Goal: Transaction & Acquisition: Purchase product/service

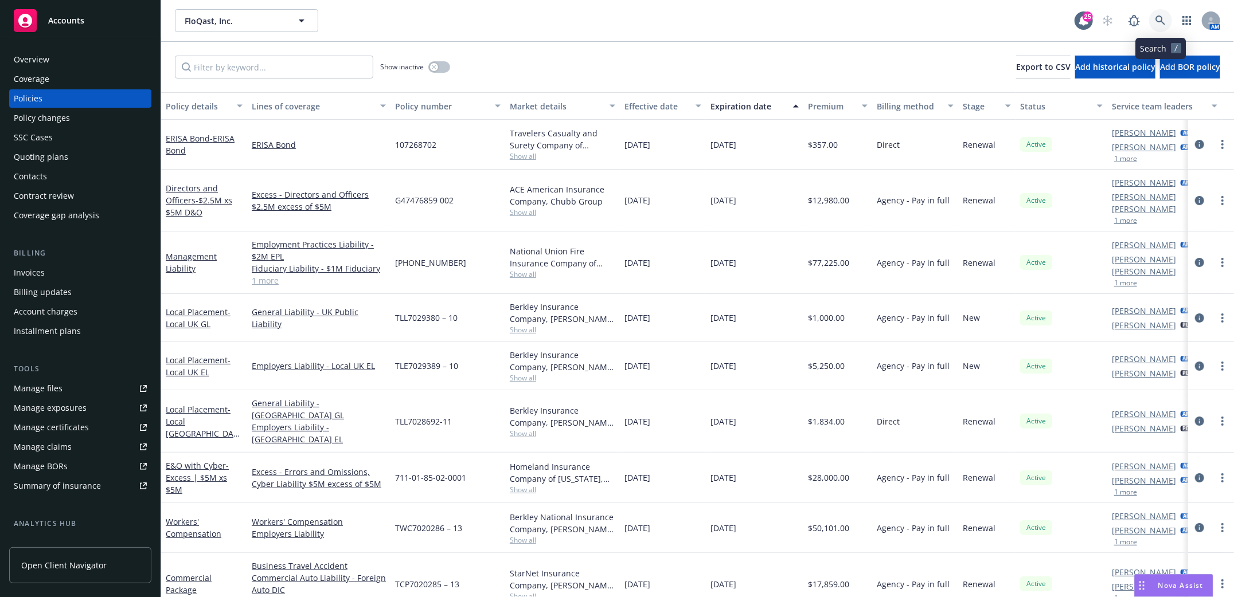
click at [1163, 25] on icon at bounding box center [1160, 20] width 10 height 10
click at [24, 270] on div "Invoices" at bounding box center [29, 273] width 31 height 18
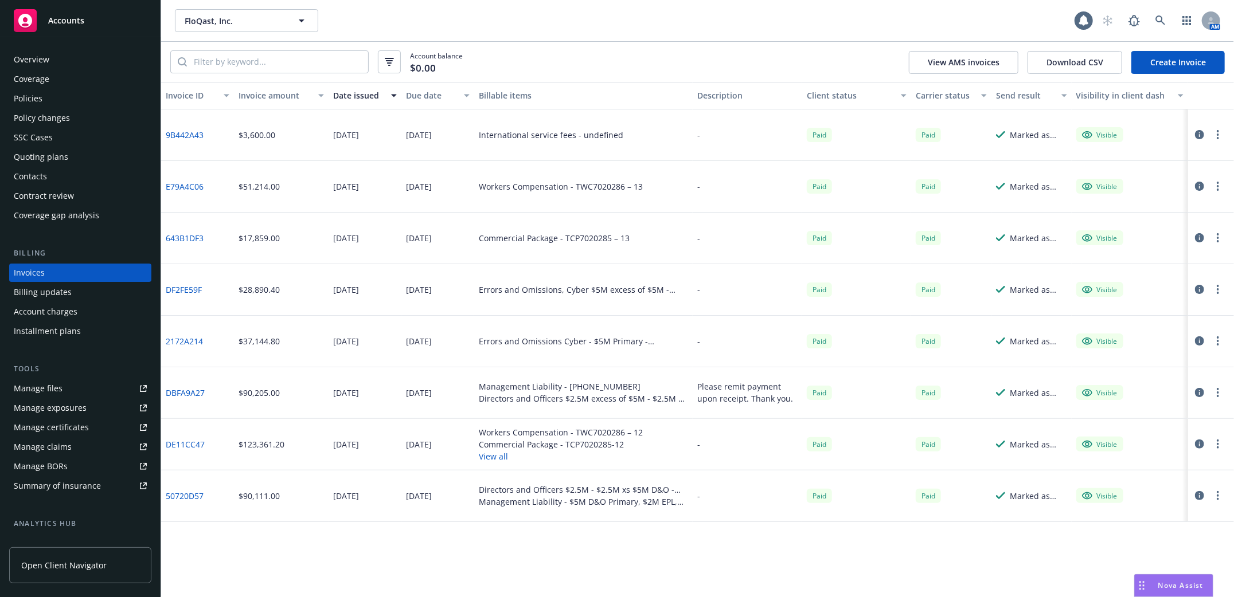
click at [1179, 60] on link "Create Invoice" at bounding box center [1177, 62] width 93 height 23
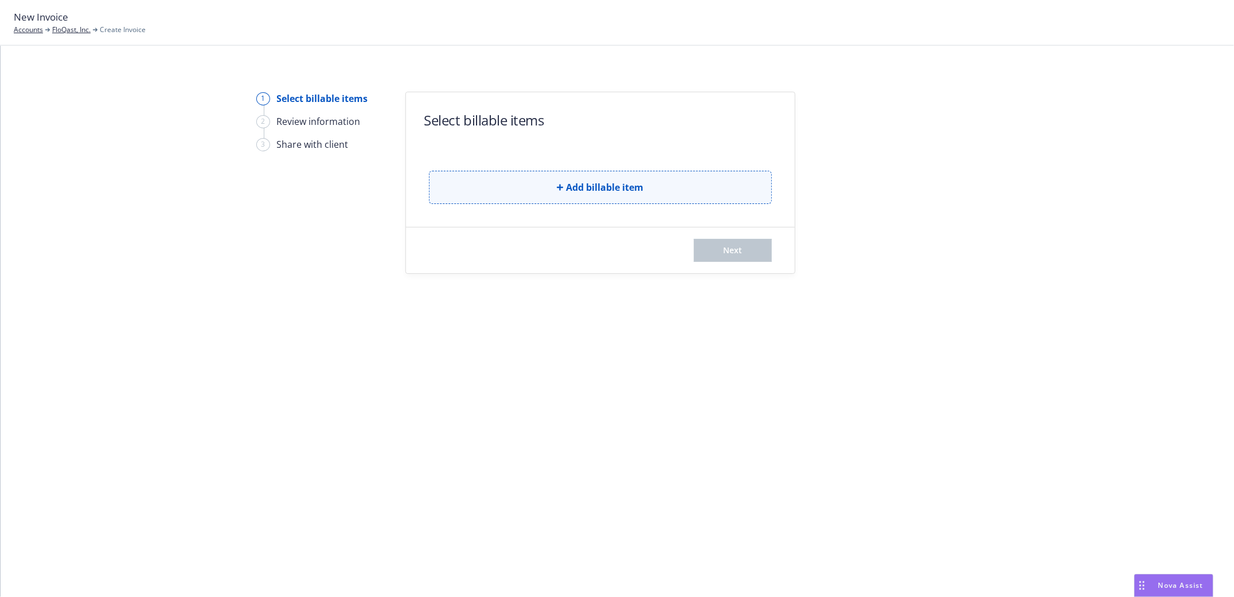
click at [610, 191] on span "Add billable item" at bounding box center [604, 188] width 77 height 14
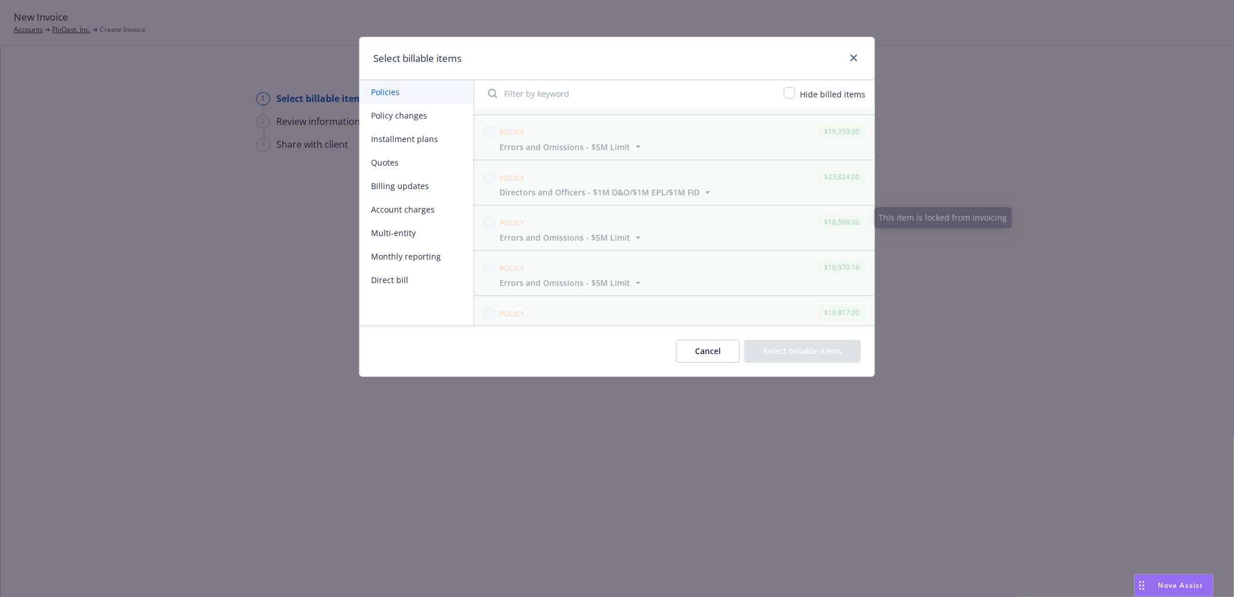
scroll to position [623, 0]
click at [852, 57] on icon "close" at bounding box center [853, 57] width 7 height 7
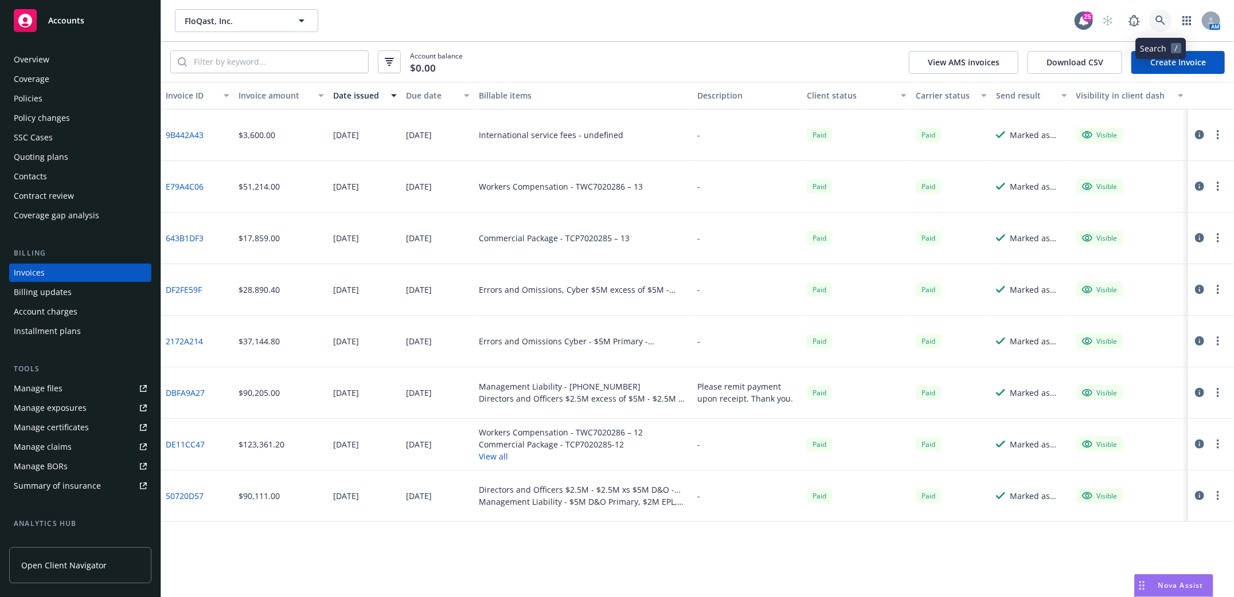
click at [1161, 23] on icon at bounding box center [1160, 20] width 10 height 10
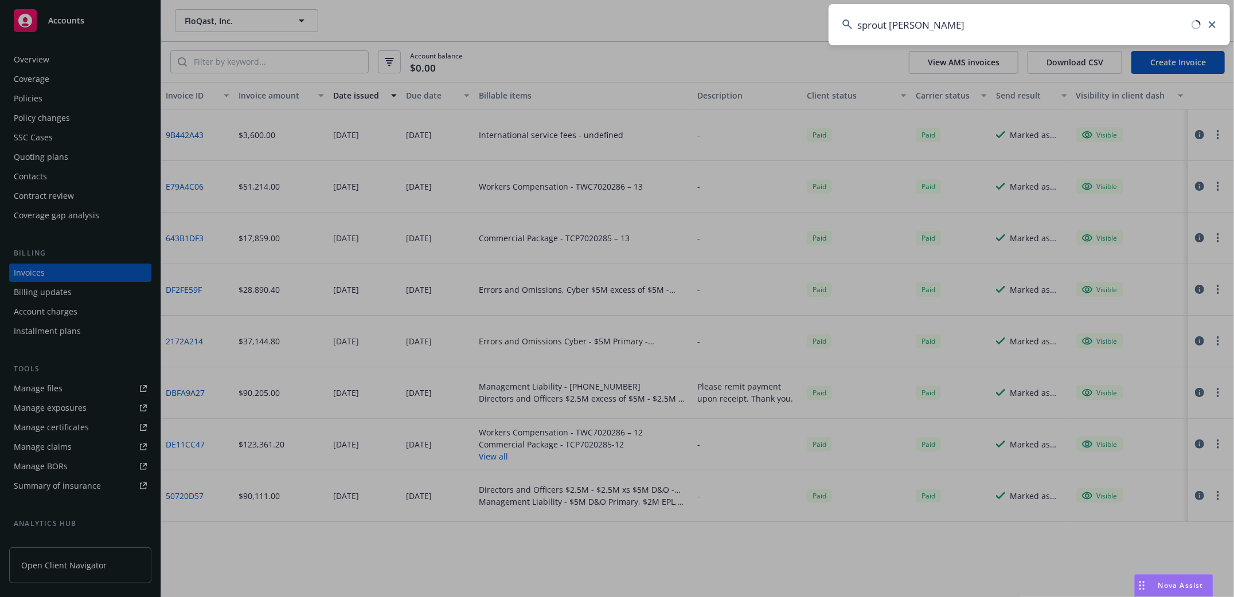
type input "sprout social"
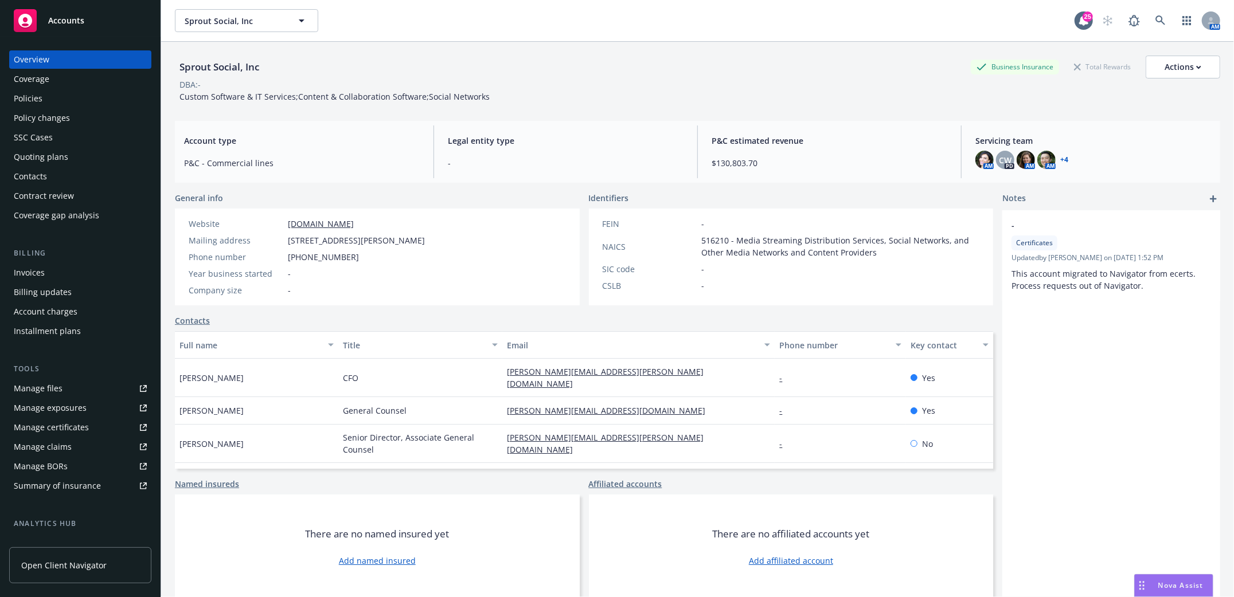
click at [40, 268] on div "Invoices" at bounding box center [29, 273] width 31 height 18
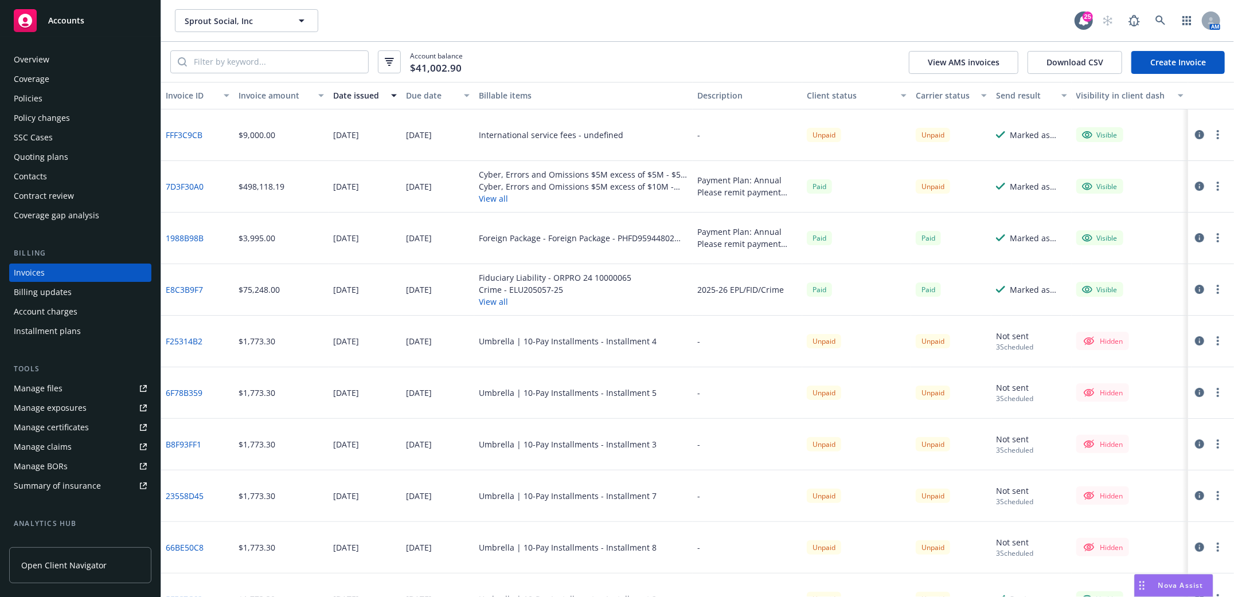
click at [1164, 58] on link "Create Invoice" at bounding box center [1177, 62] width 93 height 23
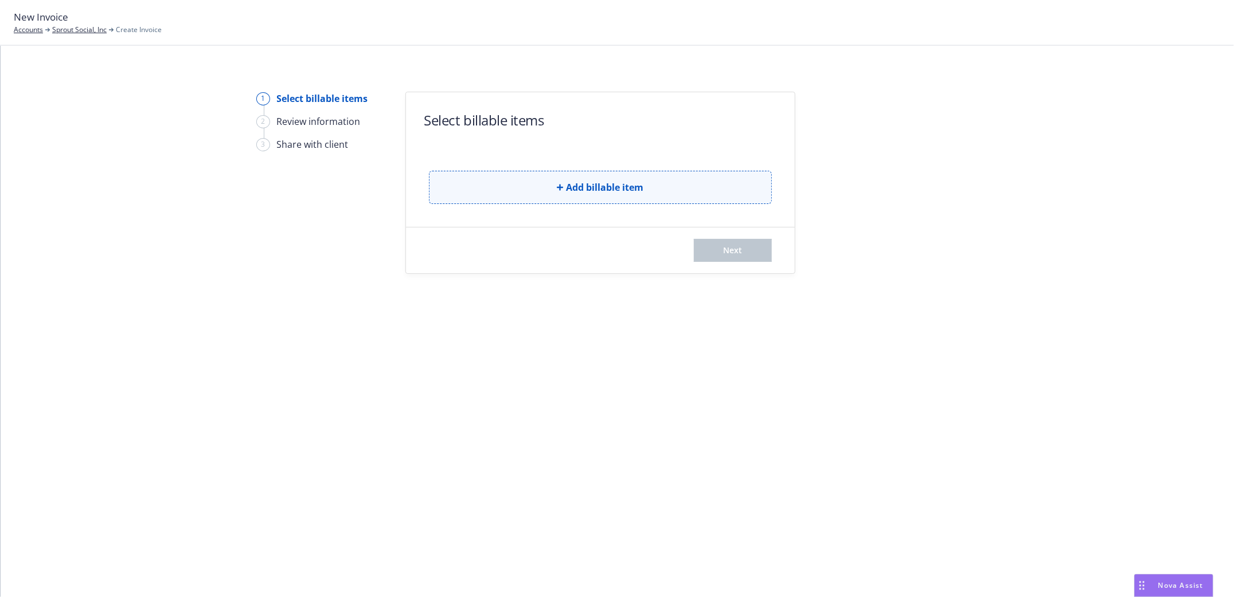
click at [620, 187] on span "Add billable item" at bounding box center [604, 188] width 77 height 14
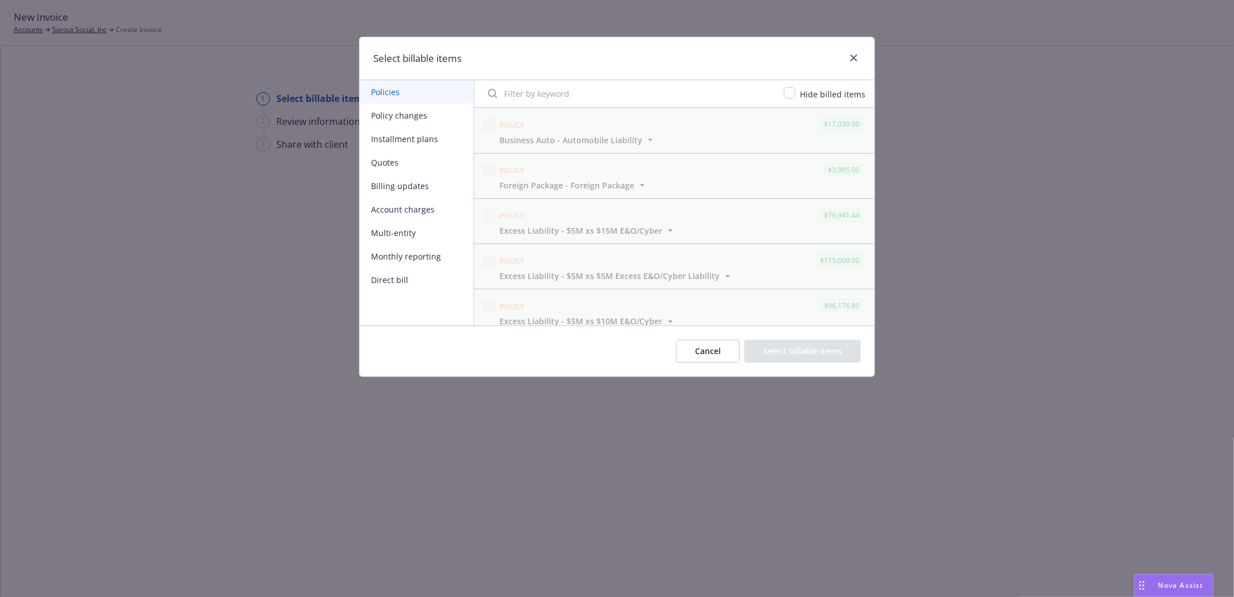
click at [844, 62] on div at bounding box center [851, 58] width 18 height 15
click at [852, 59] on icon "close" at bounding box center [853, 57] width 7 height 7
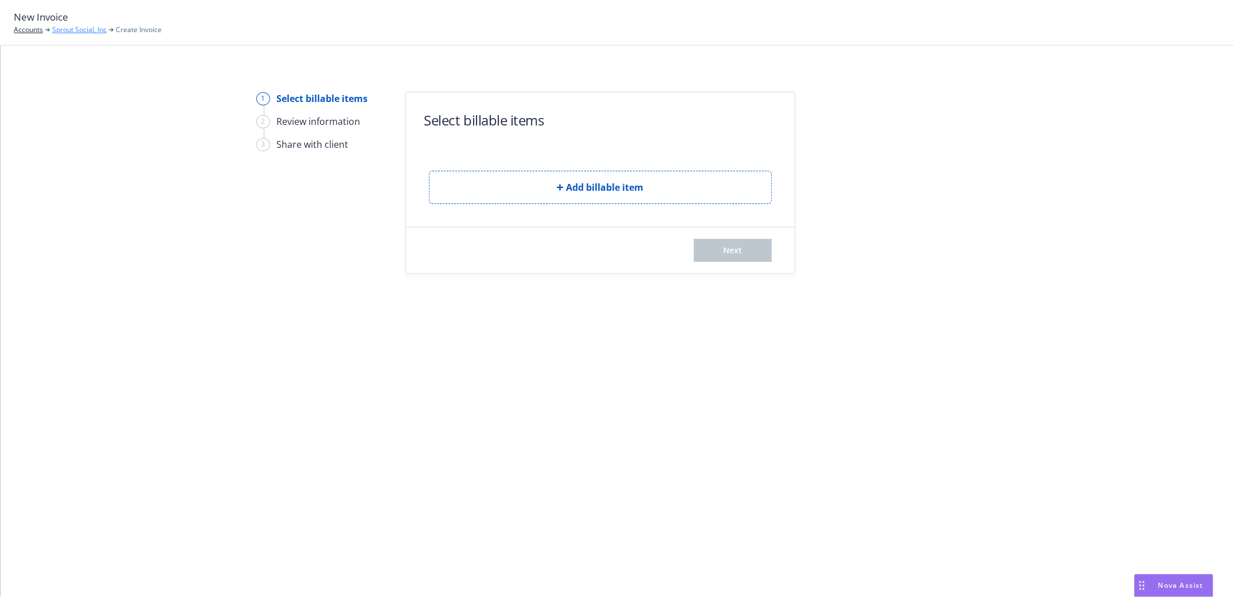
click at [89, 31] on link "Sprout Social, Inc" at bounding box center [79, 30] width 54 height 10
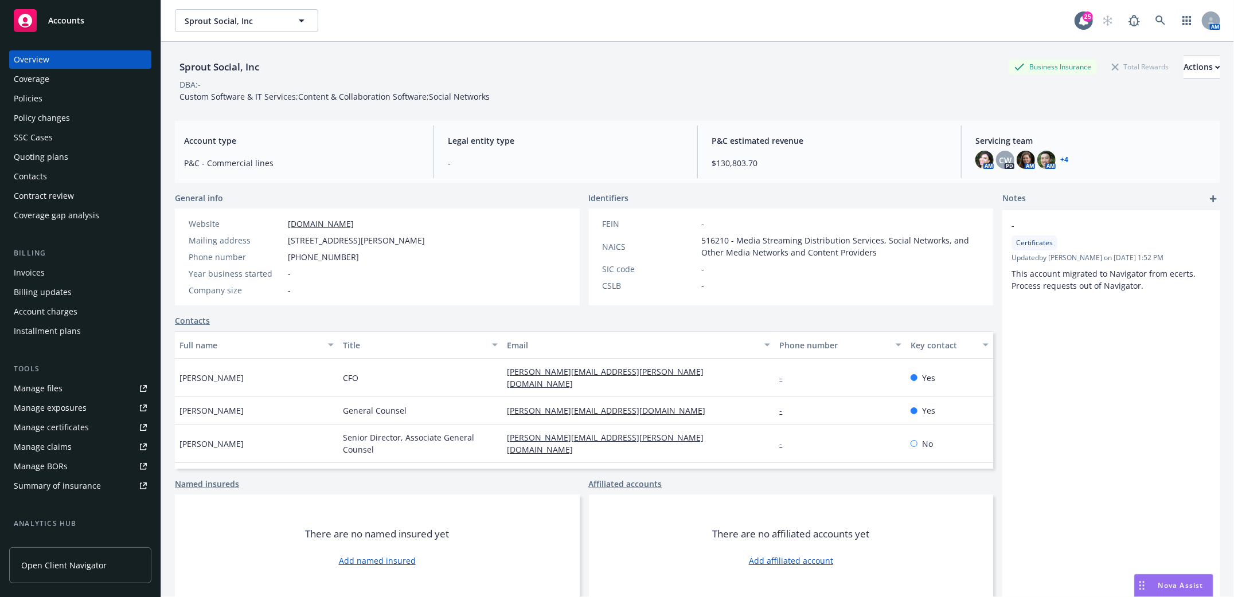
click at [14, 99] on div "Policies" at bounding box center [28, 98] width 29 height 18
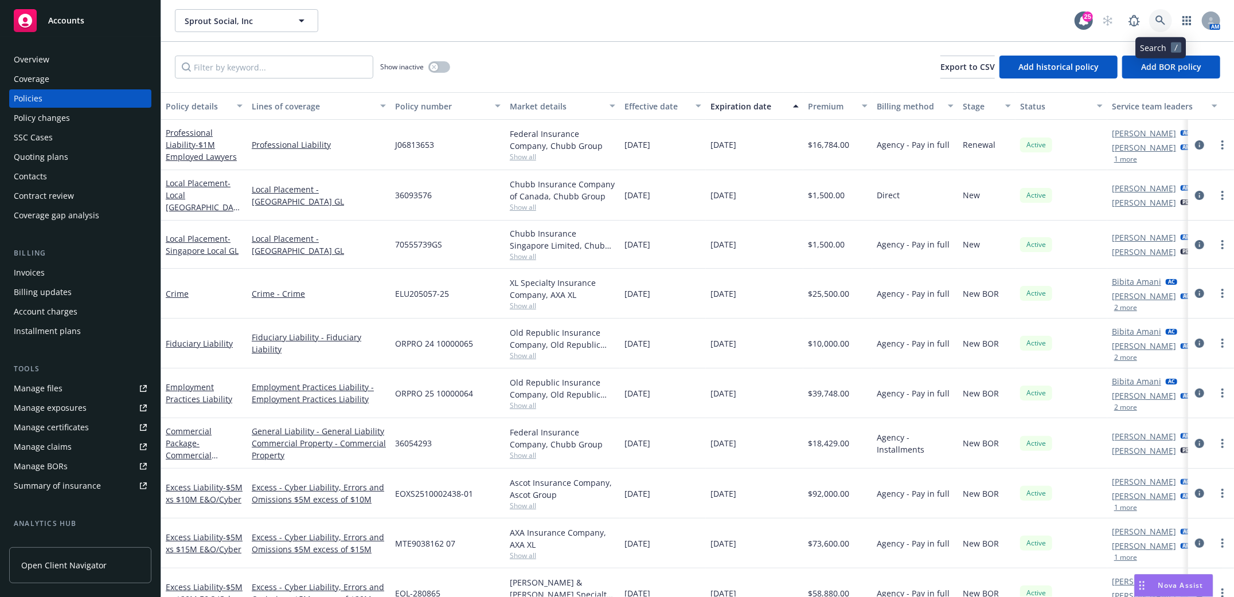
click at [1163, 23] on icon at bounding box center [1160, 20] width 10 height 10
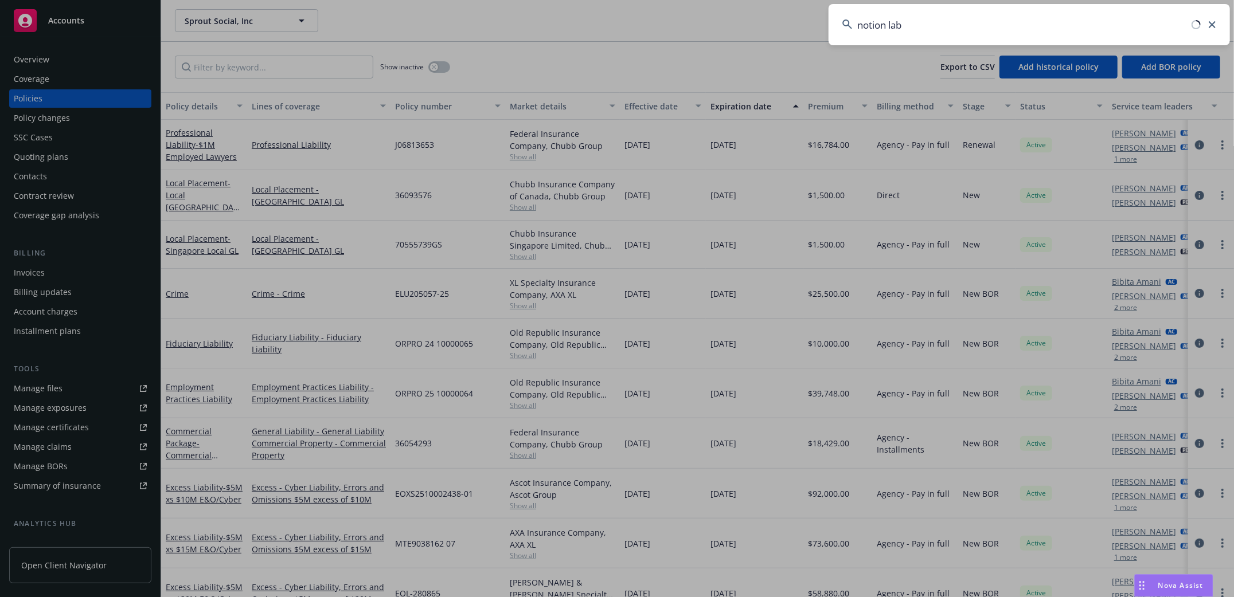
type input "notion labs"
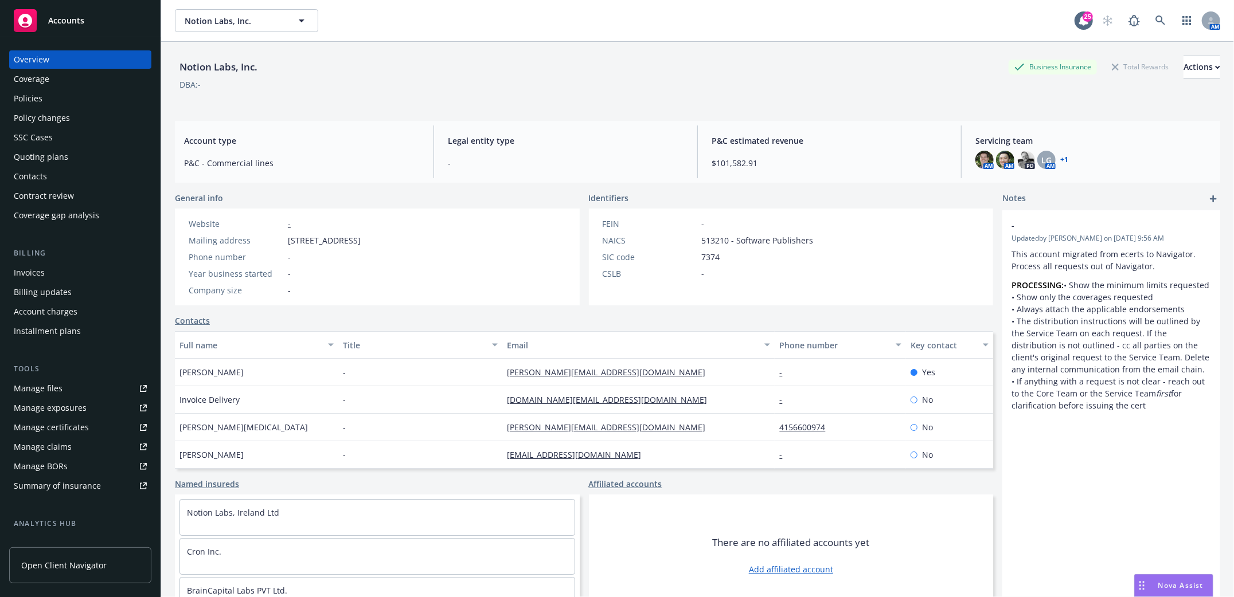
click at [38, 91] on div "Policies" at bounding box center [28, 98] width 29 height 18
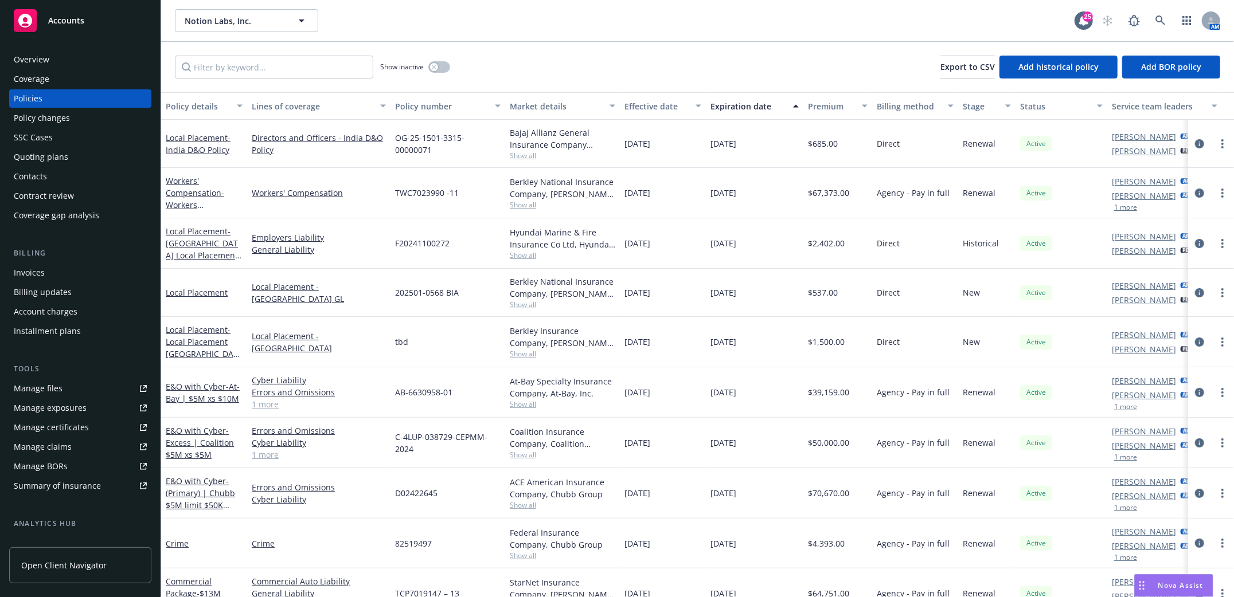
click at [33, 161] on div "Quoting plans" at bounding box center [41, 157] width 54 height 18
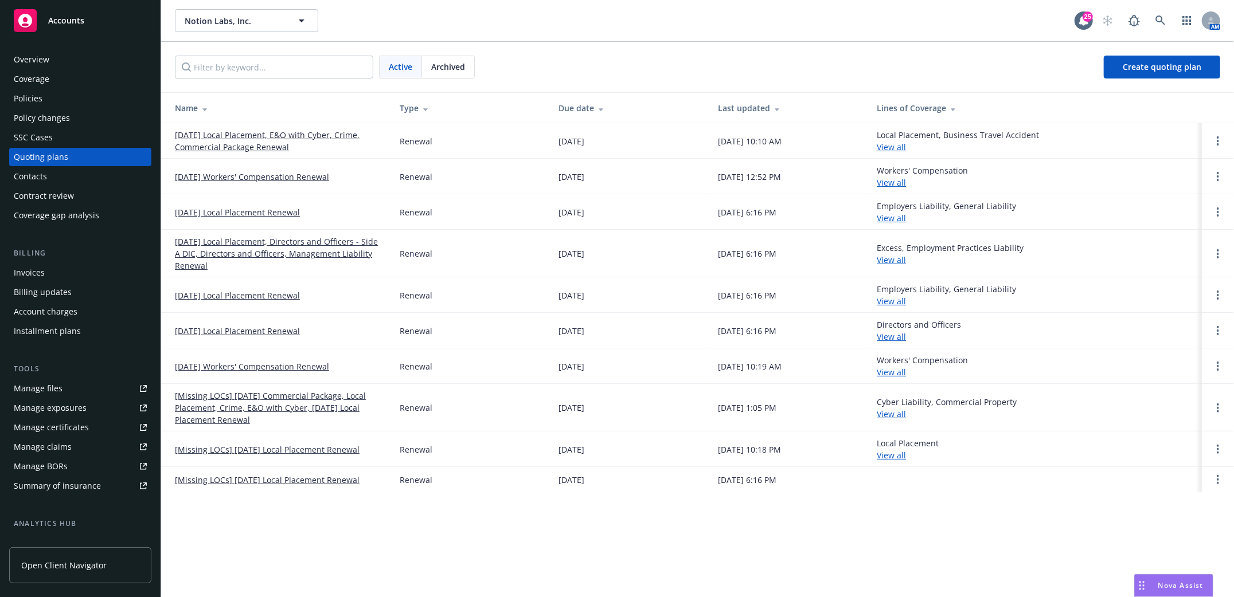
click at [235, 175] on link "08/31/25 Workers' Compensation Renewal" at bounding box center [252, 177] width 154 height 12
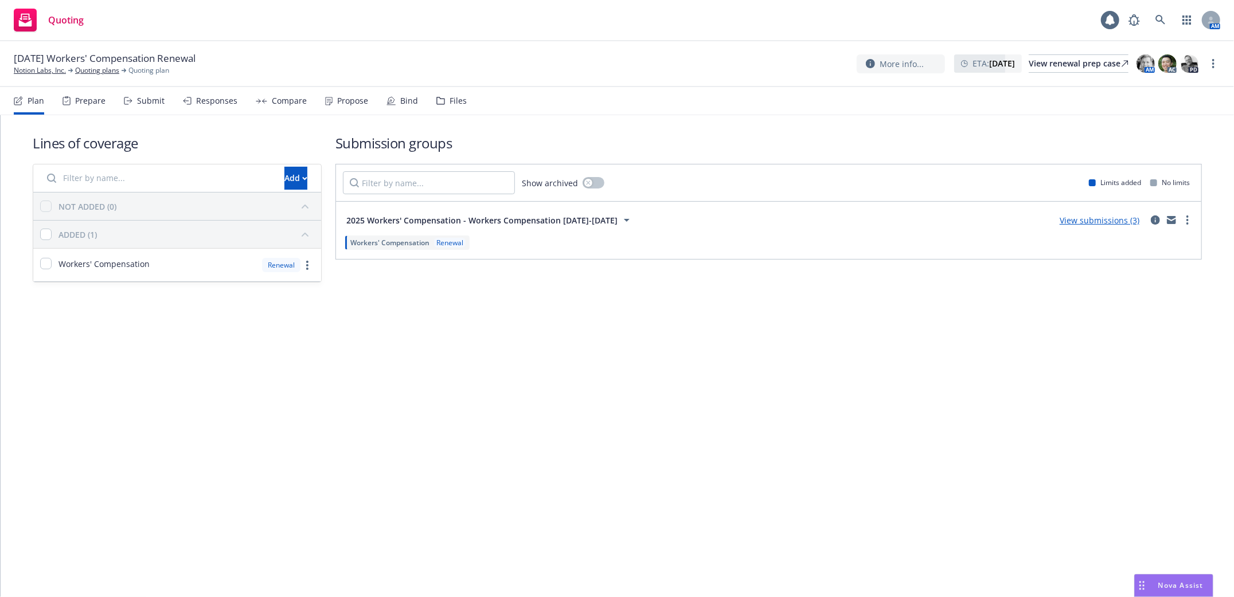
click at [147, 107] on div "Submit" at bounding box center [144, 101] width 41 height 28
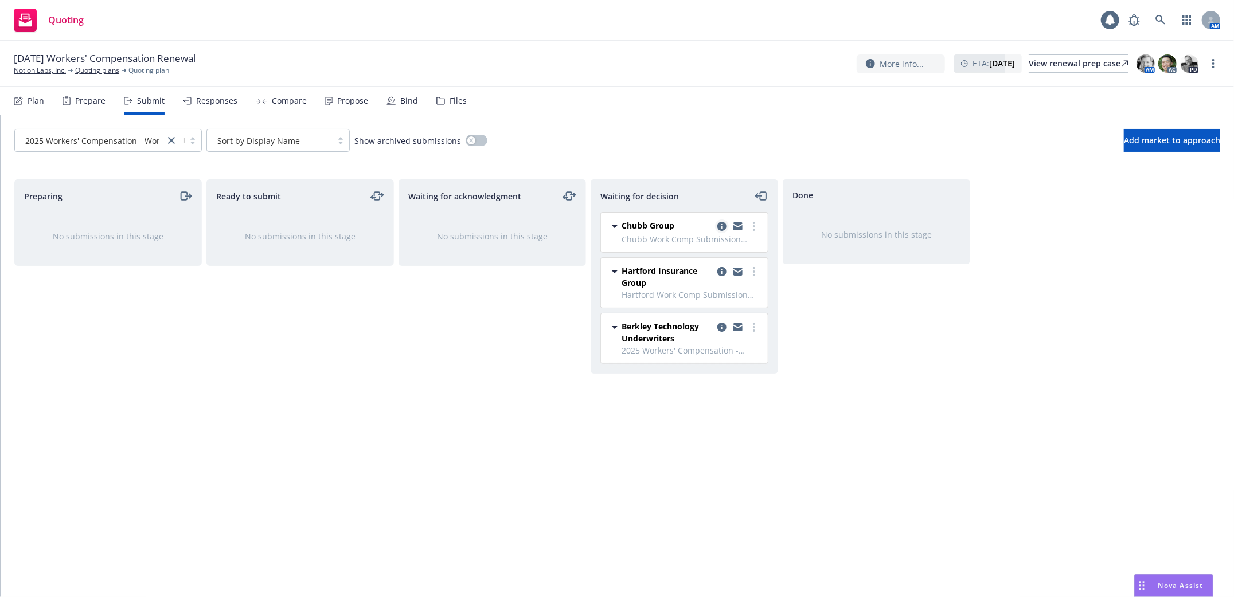
click at [720, 225] on icon "copy logging email" at bounding box center [721, 226] width 9 height 9
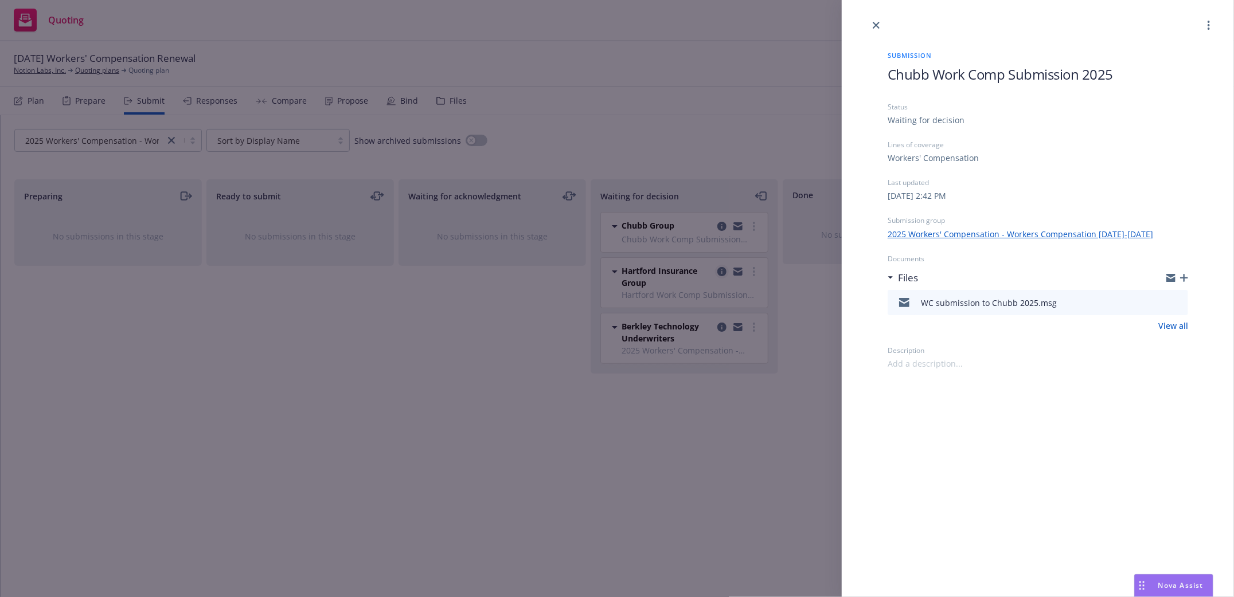
click at [718, 273] on div "Submission Chubb Work Comp Submission 2025 Status Waiting for decision Lines of…" at bounding box center [617, 298] width 1234 height 597
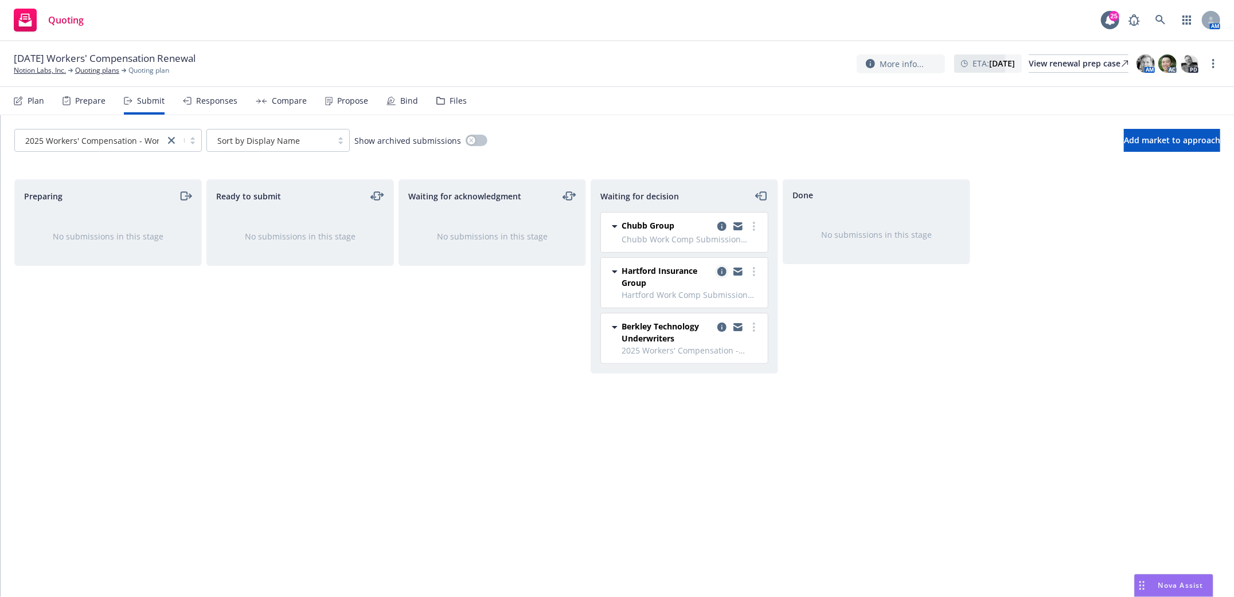
click at [722, 272] on icon "copy logging email" at bounding box center [721, 271] width 9 height 9
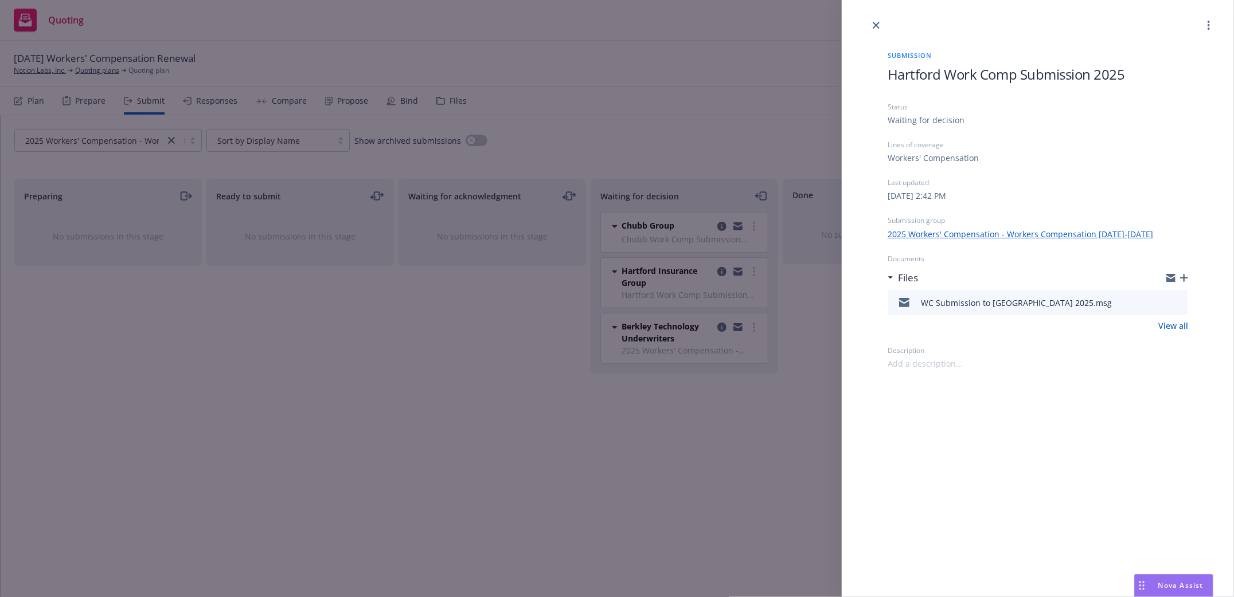
click at [721, 329] on div "Submission Hartford Work Comp Submission 2025 Status Waiting for decision Lines…" at bounding box center [617, 298] width 1234 height 597
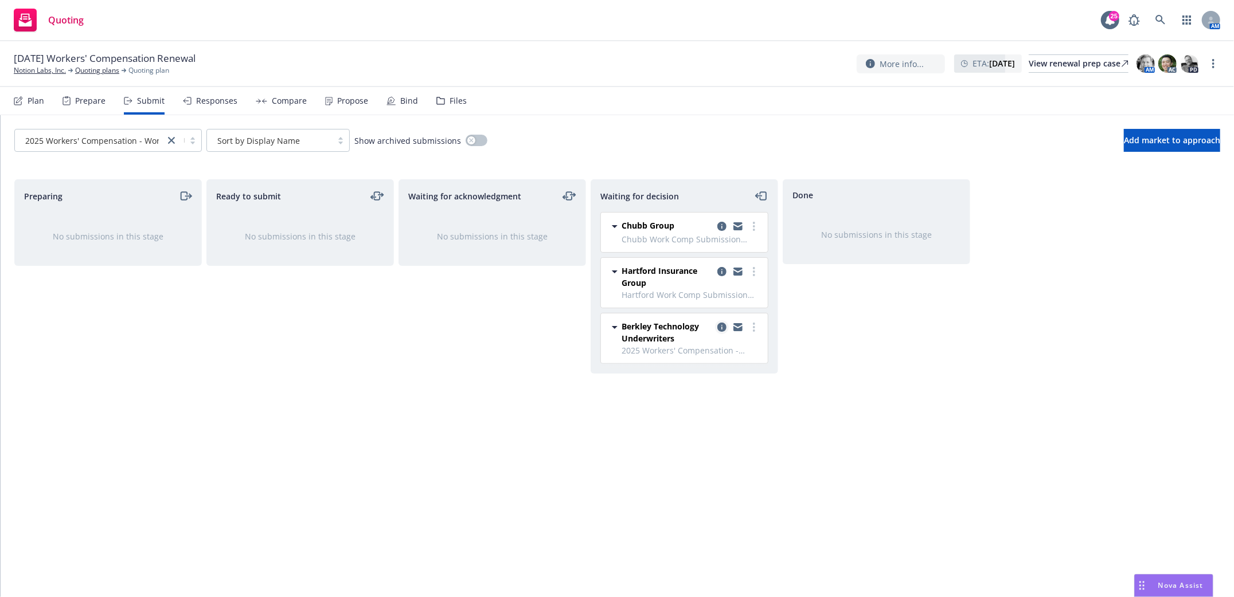
click at [721, 329] on icon "copy logging email" at bounding box center [721, 327] width 9 height 9
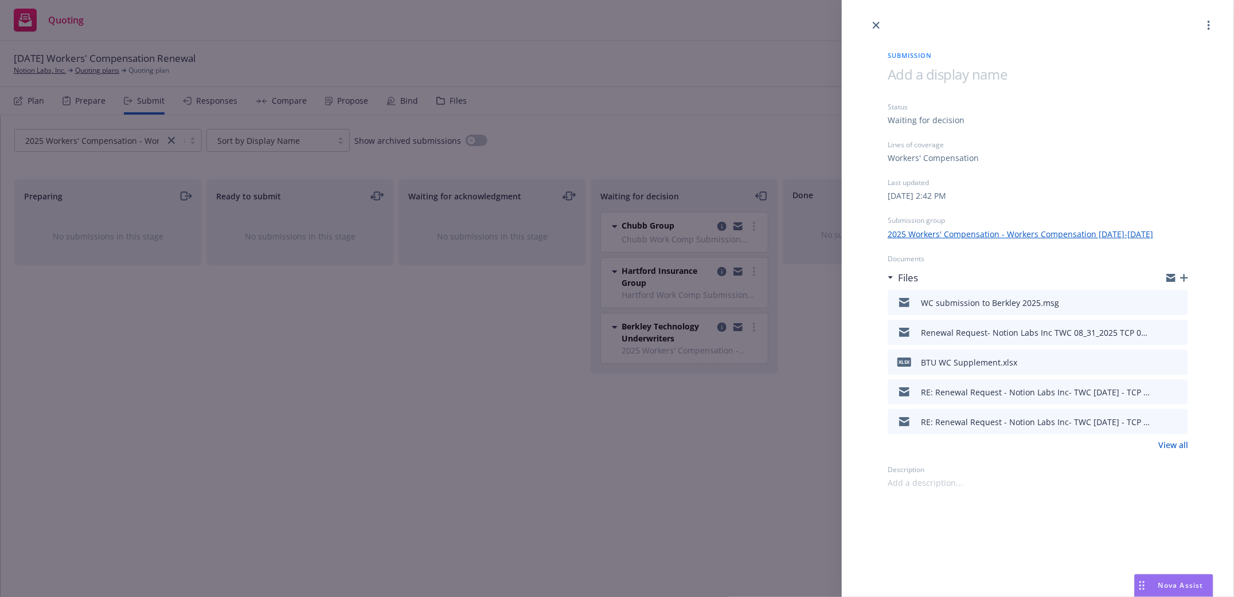
click at [411, 352] on div "Submission Status Waiting for decision Lines of coverage Workers' Compensation …" at bounding box center [617, 298] width 1234 height 597
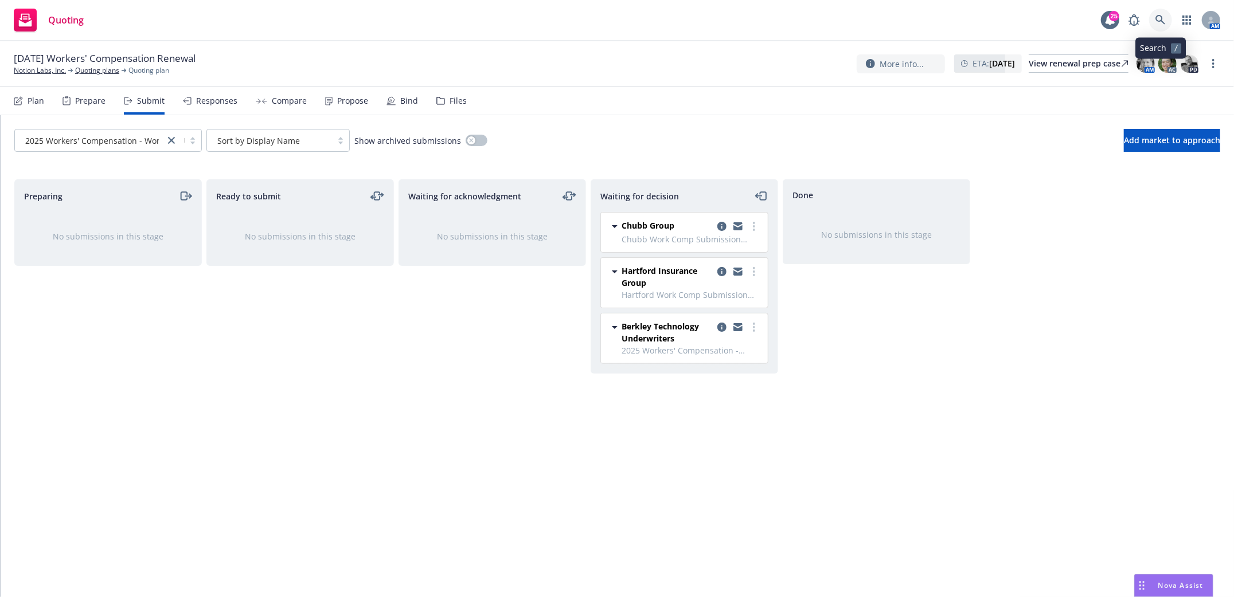
click at [1159, 13] on link at bounding box center [1160, 20] width 23 height 23
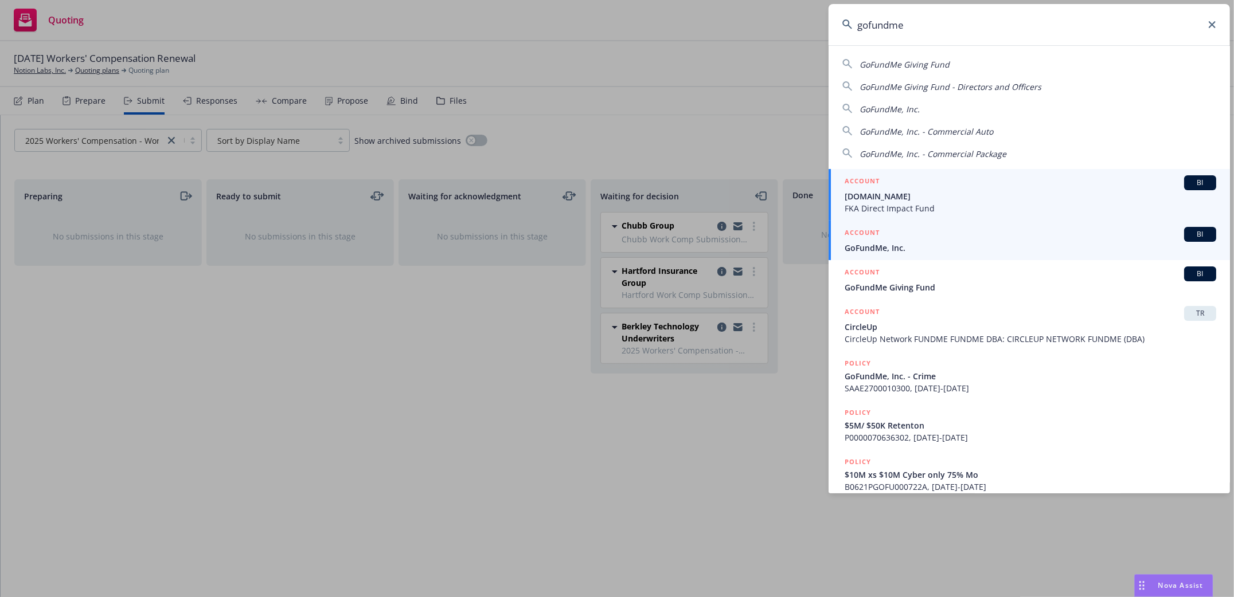
type input "gofundme"
click at [883, 242] on span "GoFundMe, Inc." at bounding box center [1029, 248] width 371 height 12
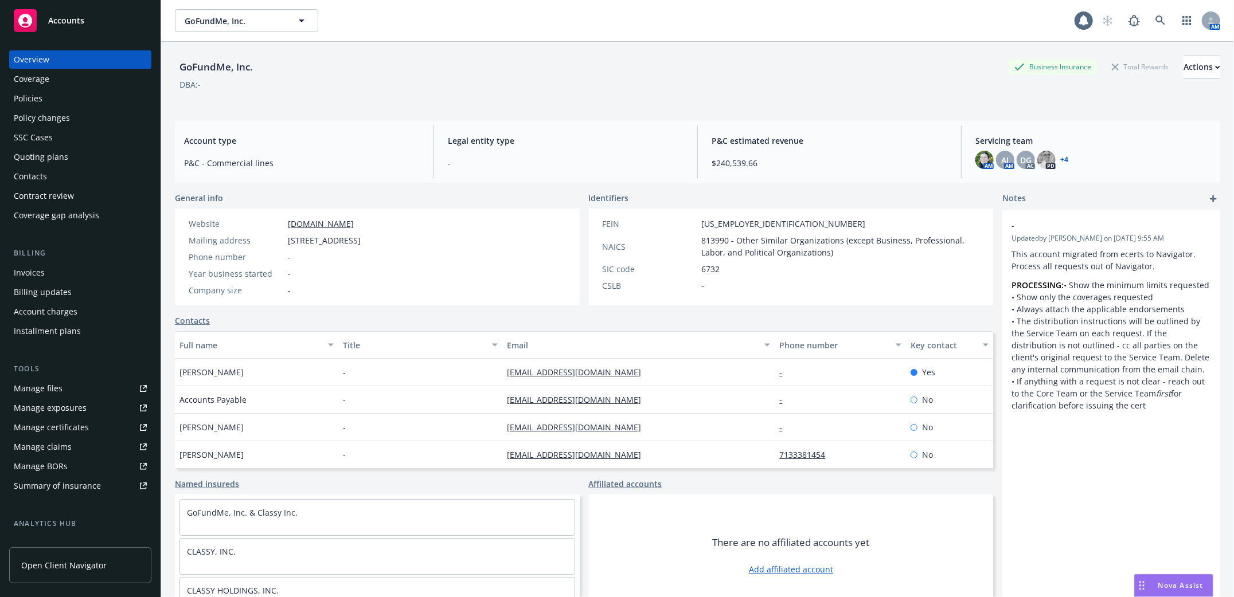
click at [33, 96] on div "Policies" at bounding box center [28, 98] width 29 height 18
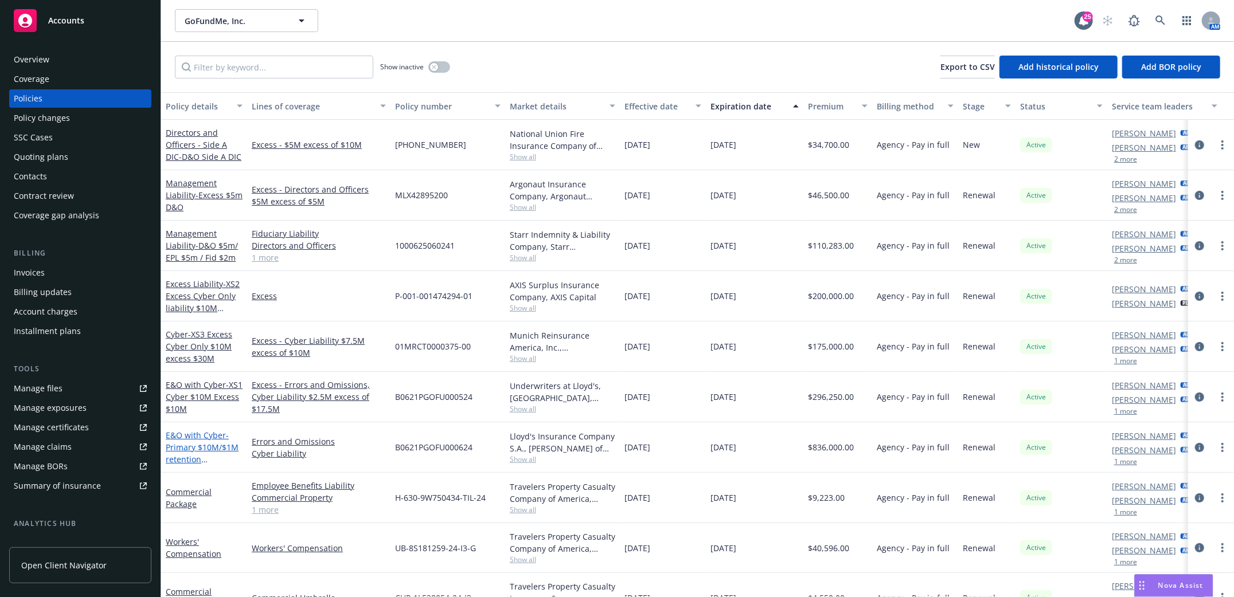
click at [182, 449] on span "- Primary $10M/$1M retention E&O/Cyber" at bounding box center [202, 453] width 73 height 47
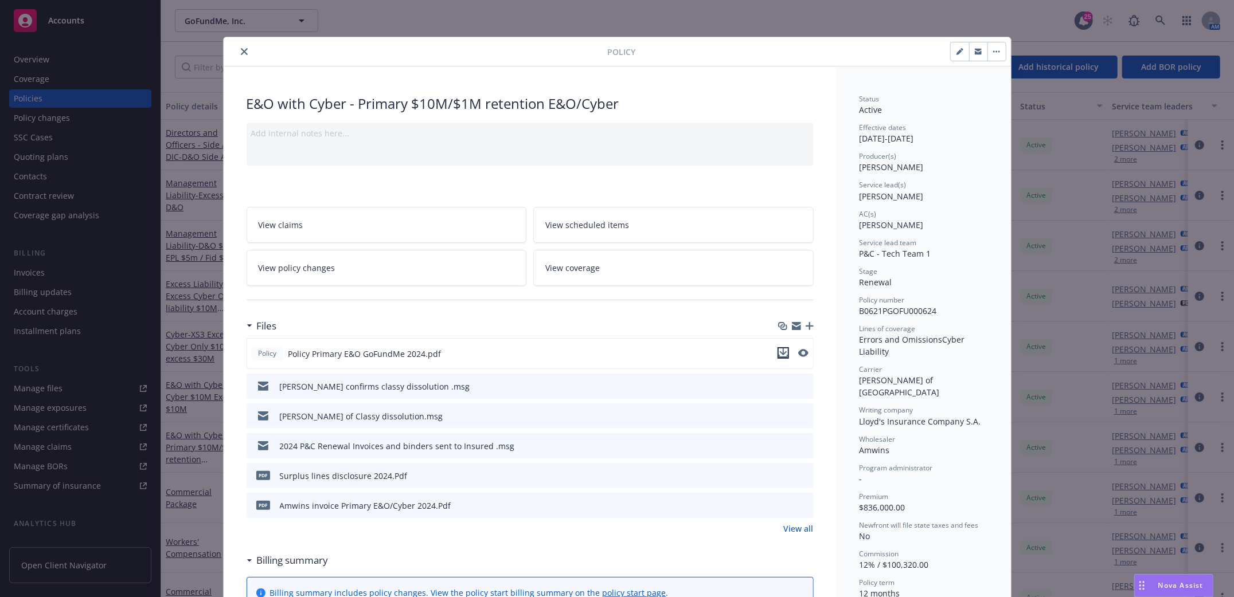
click at [780, 351] on icon "download file" at bounding box center [782, 353] width 9 height 9
click at [241, 52] on icon "close" at bounding box center [244, 51] width 7 height 7
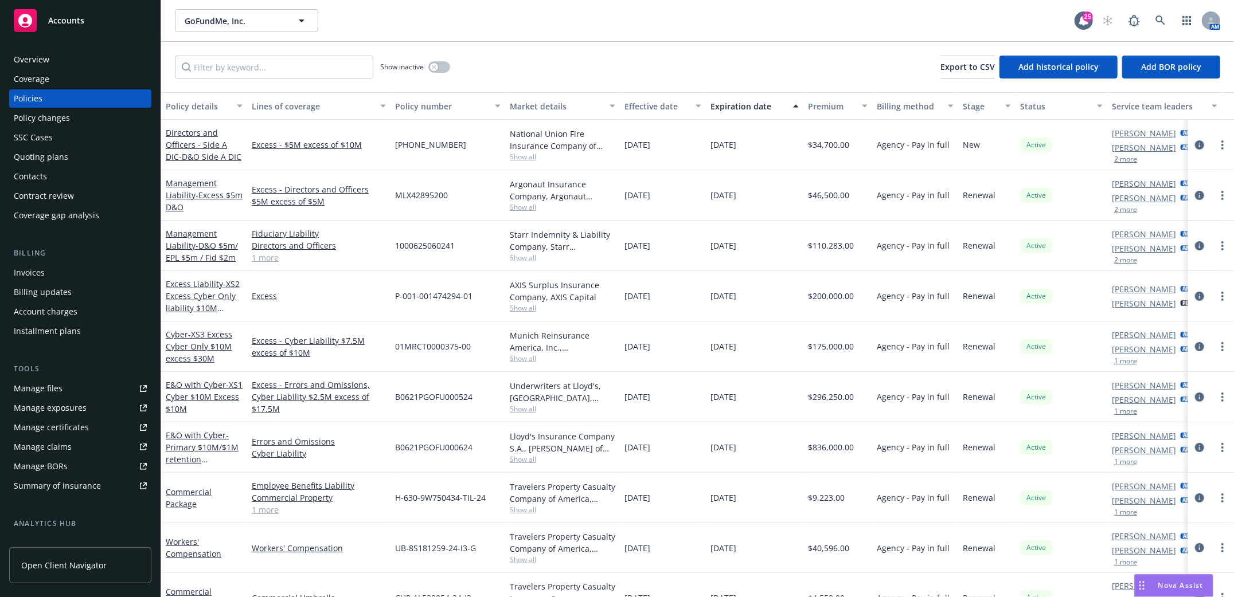
scroll to position [76, 0]
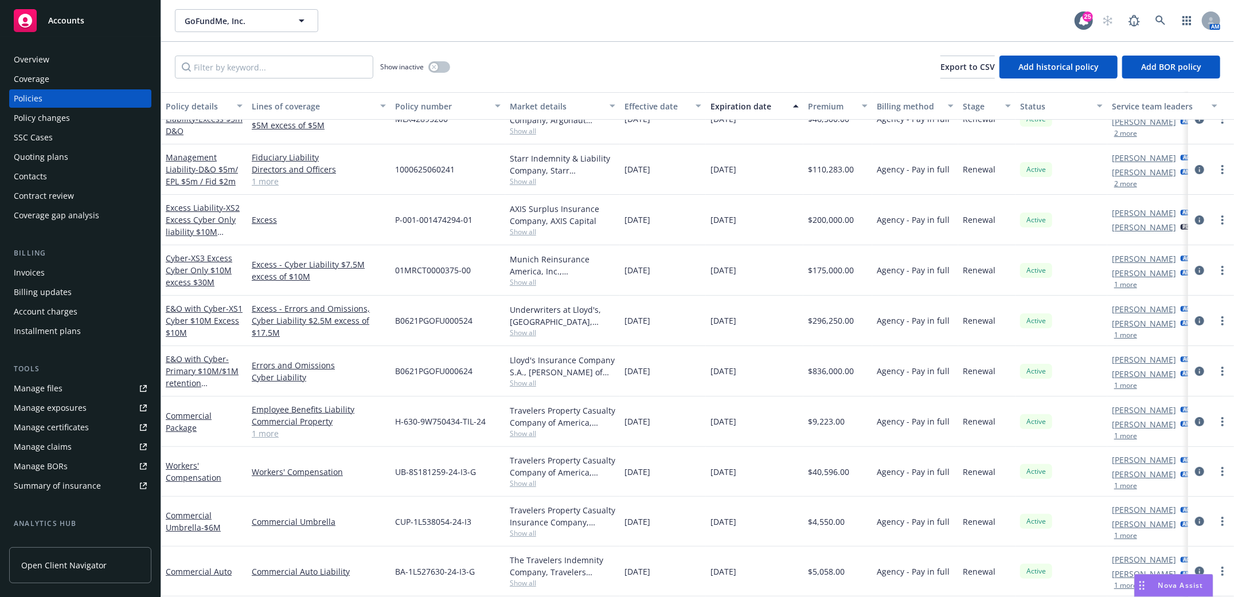
click at [25, 54] on div "Overview" at bounding box center [32, 59] width 36 height 18
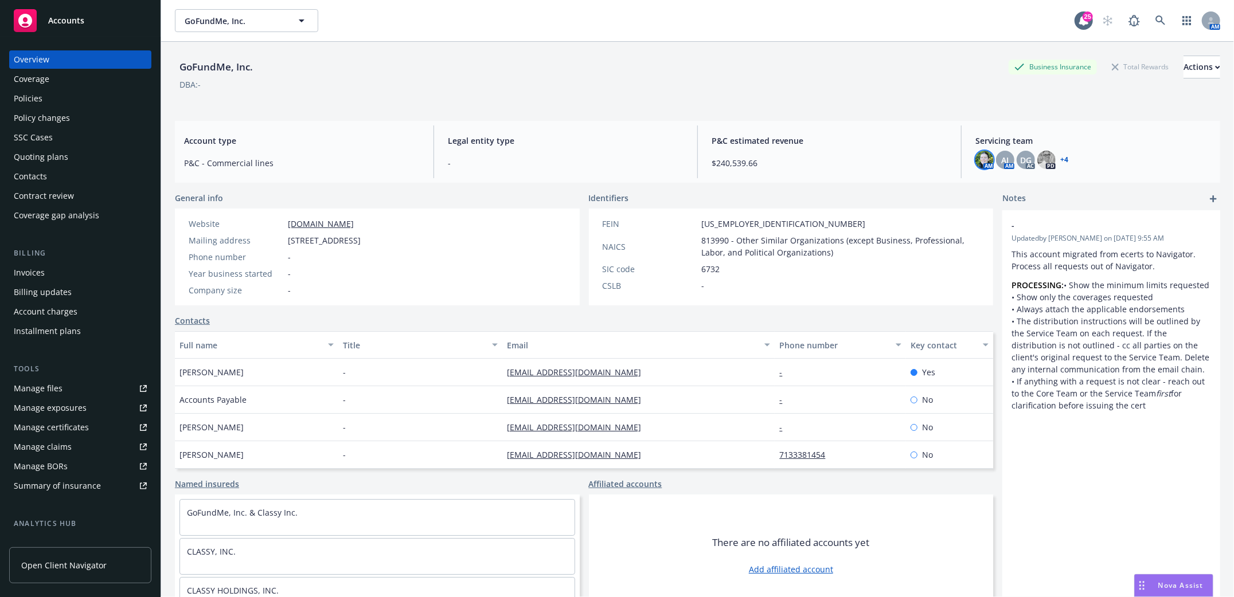
click at [977, 161] on img at bounding box center [984, 160] width 18 height 18
click at [910, 88] on div "DBA: -" at bounding box center [697, 85] width 1045 height 12
click at [34, 54] on div "Overview" at bounding box center [32, 59] width 36 height 18
drag, startPoint x: 284, startPoint y: 241, endPoint x: 478, endPoint y: 240, distance: 193.8
click at [374, 240] on div "Website [DOMAIN_NAME] Mailing address [STREET_ADDRESS] Phone number - Year busi…" at bounding box center [274, 257] width 199 height 97
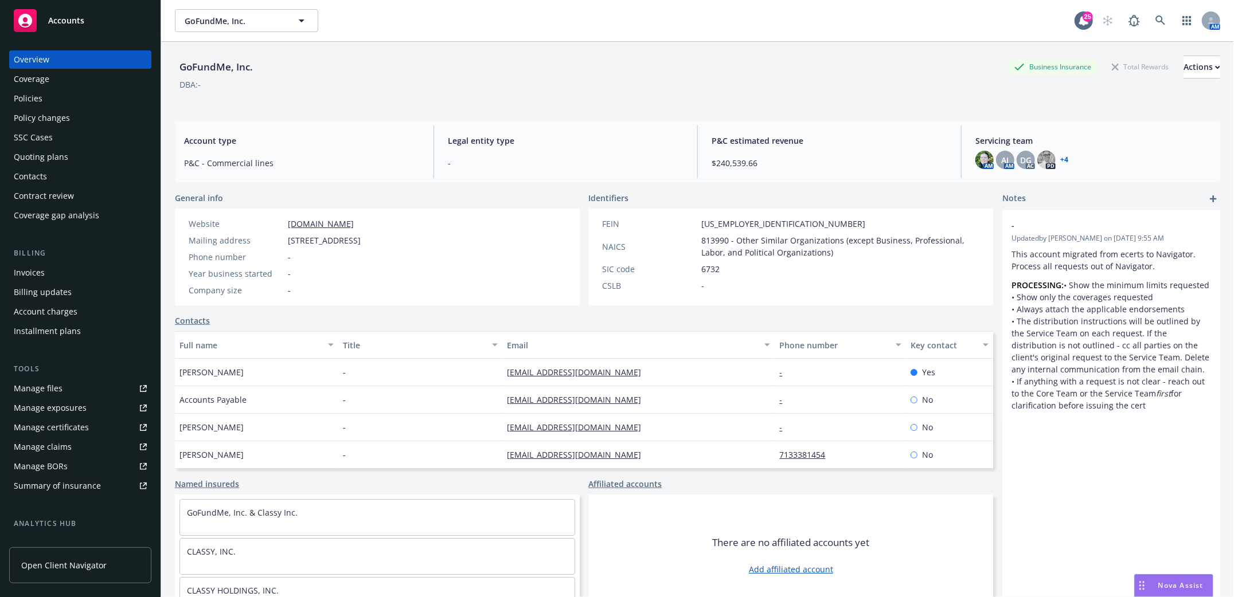
click at [26, 99] on div "Policies" at bounding box center [28, 98] width 29 height 18
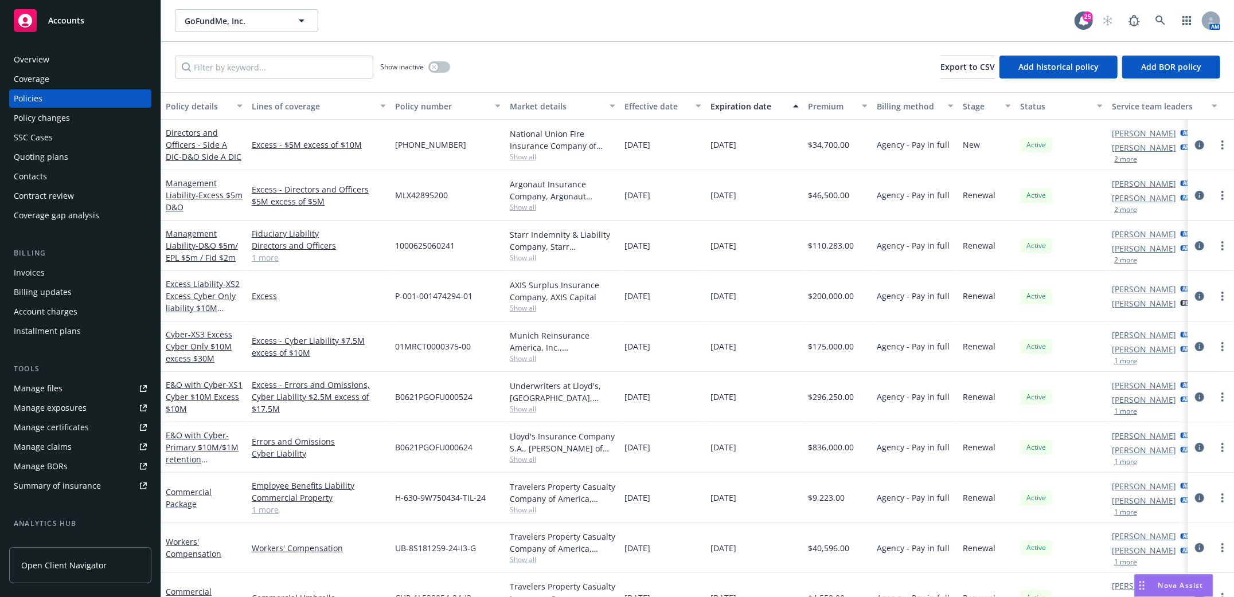
click at [35, 103] on div "Policies" at bounding box center [28, 98] width 29 height 18
